Goal: Find specific page/section

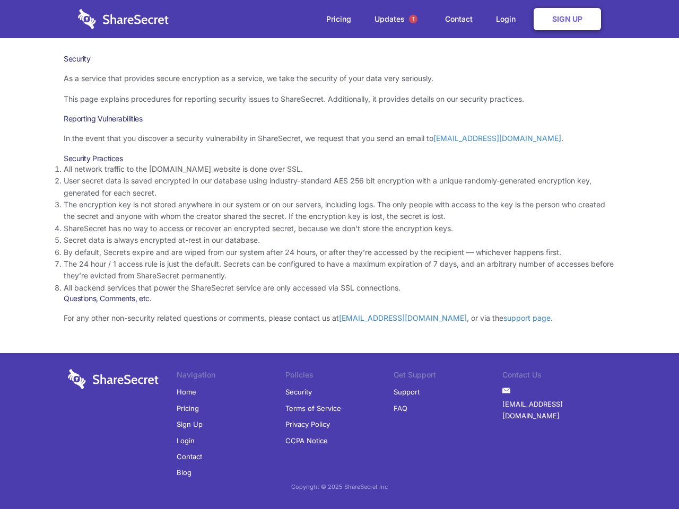
click at [339, 254] on li "By default, Secrets expire and are wiped from our system after 24 hours, or aft…" at bounding box center [339, 253] width 551 height 12
click at [413, 19] on span "1" at bounding box center [413, 19] width 8 height 8
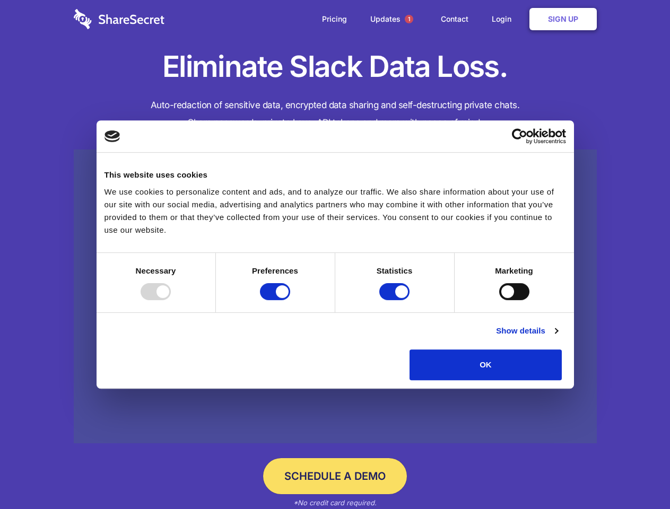
click at [171, 300] on div at bounding box center [156, 291] width 30 height 17
